Goal: Information Seeking & Learning: Check status

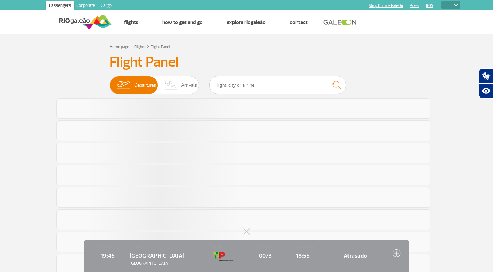
select select
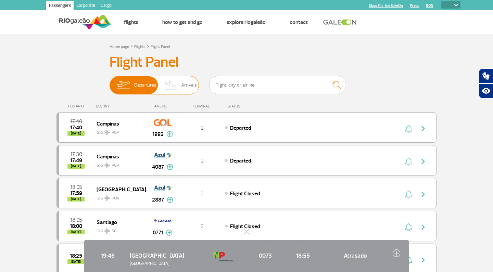
click at [187, 86] on span "Arrivals" at bounding box center [189, 85] width 16 height 18
click at [110, 82] on input "Departures Arrivals" at bounding box center [110, 82] width 0 height 0
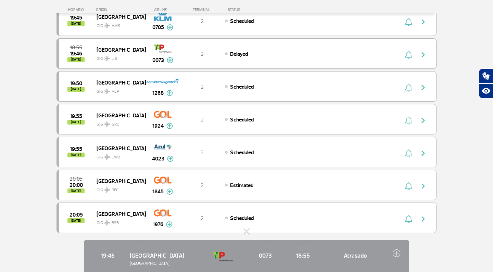
scroll to position [524, 0]
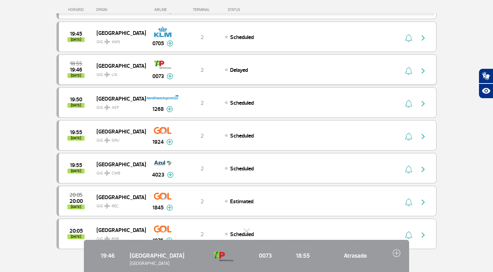
click at [242, 62] on div "18:55 19:46 [DATE] [GEOGRAPHIC_DATA] GIG LIS 0073 2 Delayed Parcerias: Etihad A…" at bounding box center [246, 69] width 380 height 30
click at [255, 62] on div "18:55 19:46 [DATE] [GEOGRAPHIC_DATA] GIG LIS 0073 2 Delayed Parcerias: Etihad A…" at bounding box center [246, 69] width 380 height 30
click at [430, 69] on button "button" at bounding box center [425, 69] width 16 height 11
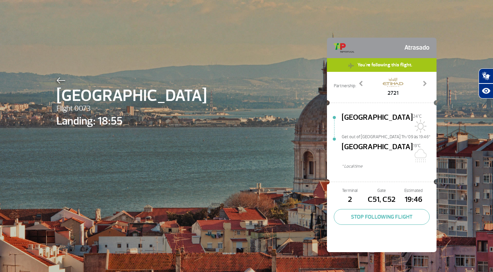
click at [330, 31] on div "Lisboa Flight 0073 Landing: 18:55 Atrasado You're following this flight. Partne…" at bounding box center [246, 134] width 390 height 269
click at [360, 82] on span at bounding box center [361, 83] width 7 height 7
click at [421, 85] on span at bounding box center [424, 83] width 7 height 7
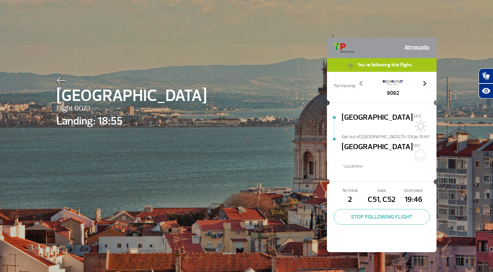
click at [421, 85] on span at bounding box center [424, 83] width 7 height 7
click at [423, 83] on span at bounding box center [424, 83] width 7 height 7
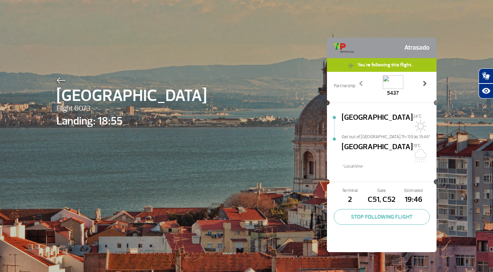
click at [423, 83] on span at bounding box center [424, 83] width 7 height 7
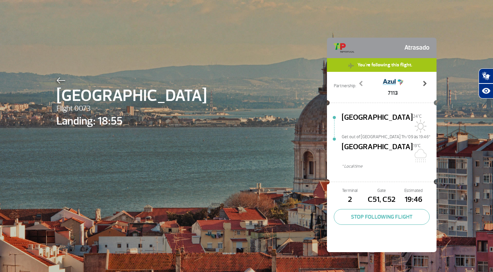
click at [423, 83] on span at bounding box center [424, 83] width 7 height 7
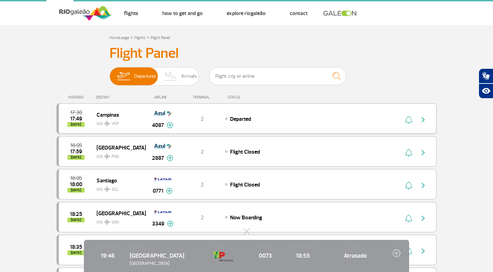
scroll to position [11, 0]
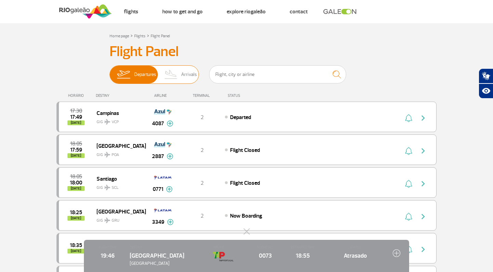
click at [185, 77] on span "Arrivals" at bounding box center [189, 75] width 16 height 18
click at [110, 71] on input "Departures Arrivals" at bounding box center [110, 71] width 0 height 0
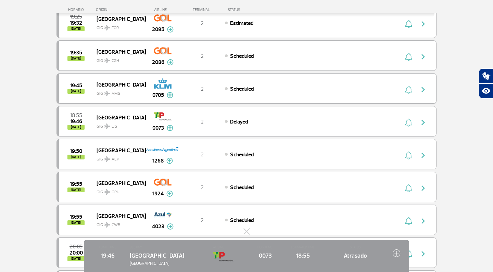
scroll to position [440, 0]
